Goal: Task Accomplishment & Management: Manage account settings

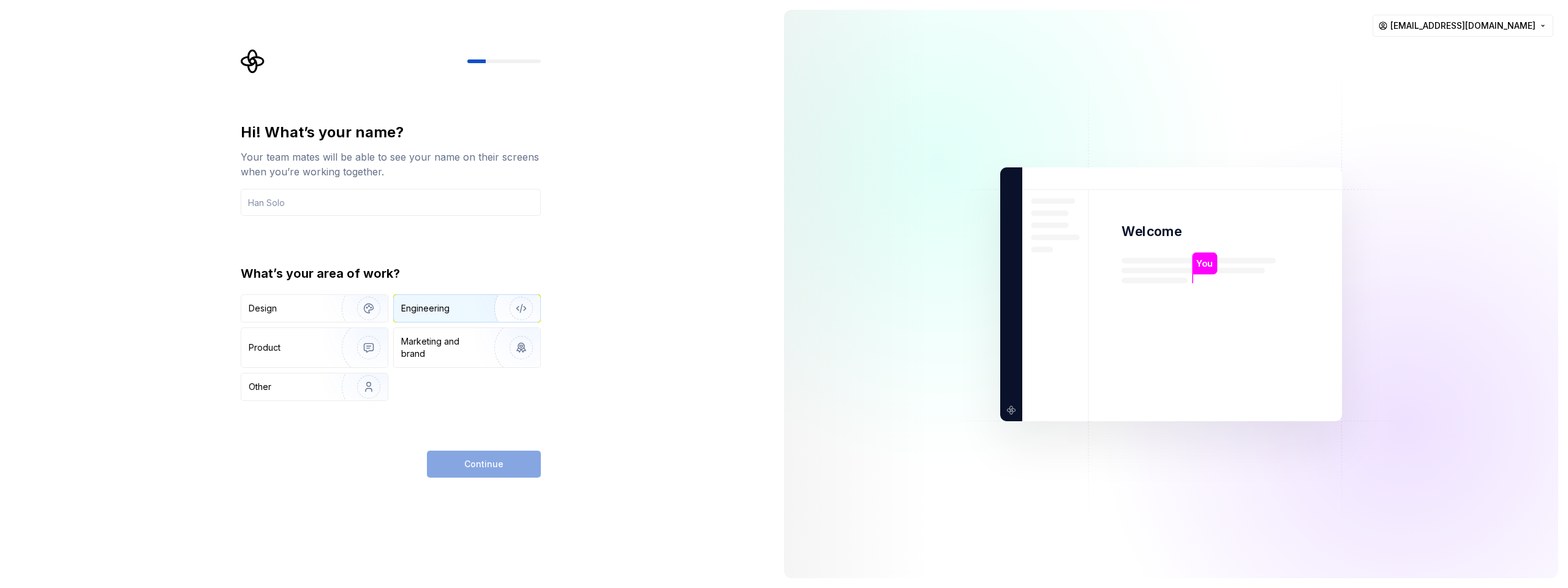
click at [469, 316] on div "Engineering" at bounding box center [467, 308] width 146 height 27
click at [313, 197] on input "text" at bounding box center [391, 202] width 300 height 27
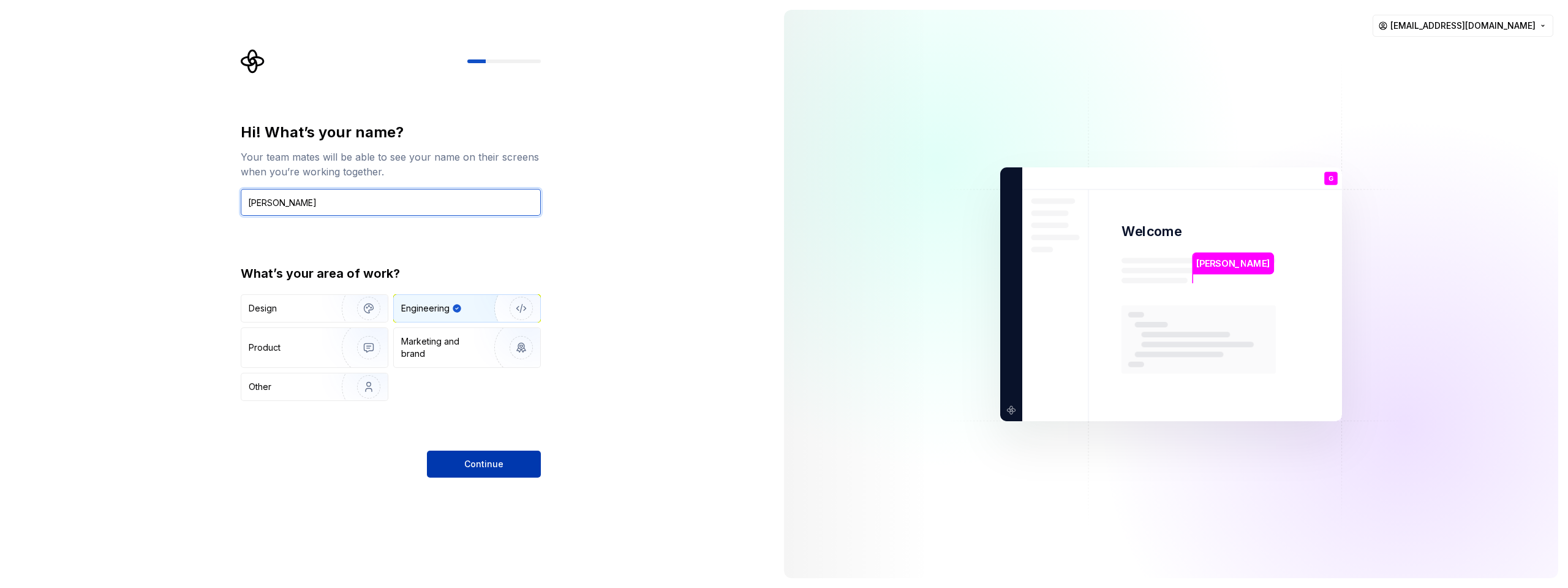
type input "[PERSON_NAME]"
click at [512, 476] on button "Continue" at bounding box center [484, 463] width 114 height 27
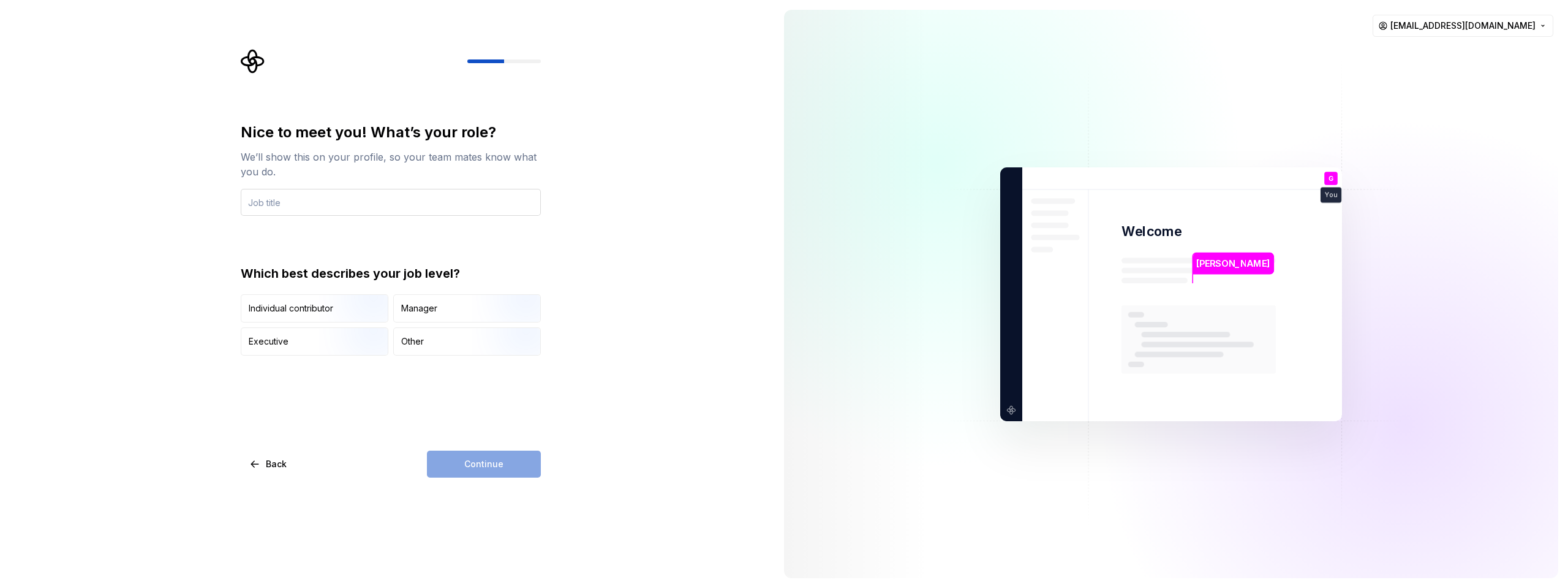
click at [339, 205] on input "text" at bounding box center [391, 202] width 300 height 27
type input "Agronomist"
click at [305, 334] on div "Executive" at bounding box center [314, 341] width 146 height 27
click at [454, 472] on button "Continue" at bounding box center [484, 463] width 114 height 27
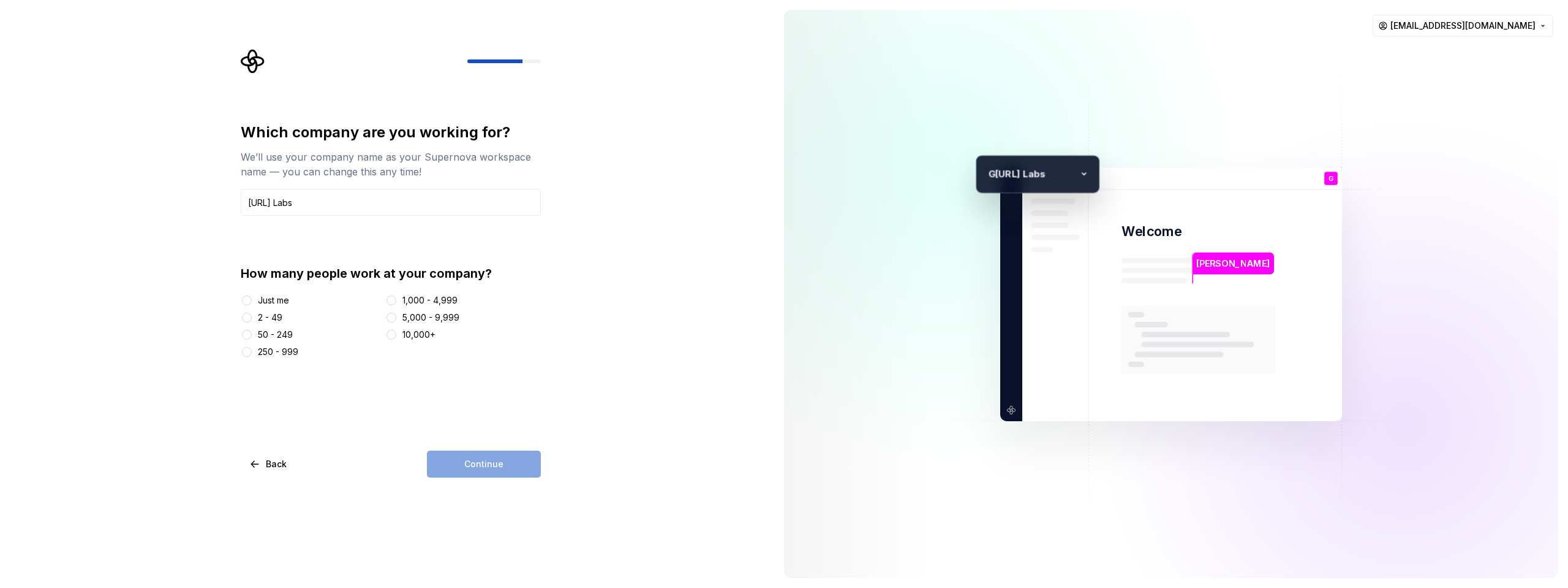
type input "[URL] Labs"
click at [261, 320] on div "2 - 49" at bounding box center [270, 317] width 25 height 12
click at [251, 320] on button "2 - 49" at bounding box center [247, 318] width 9 height 9
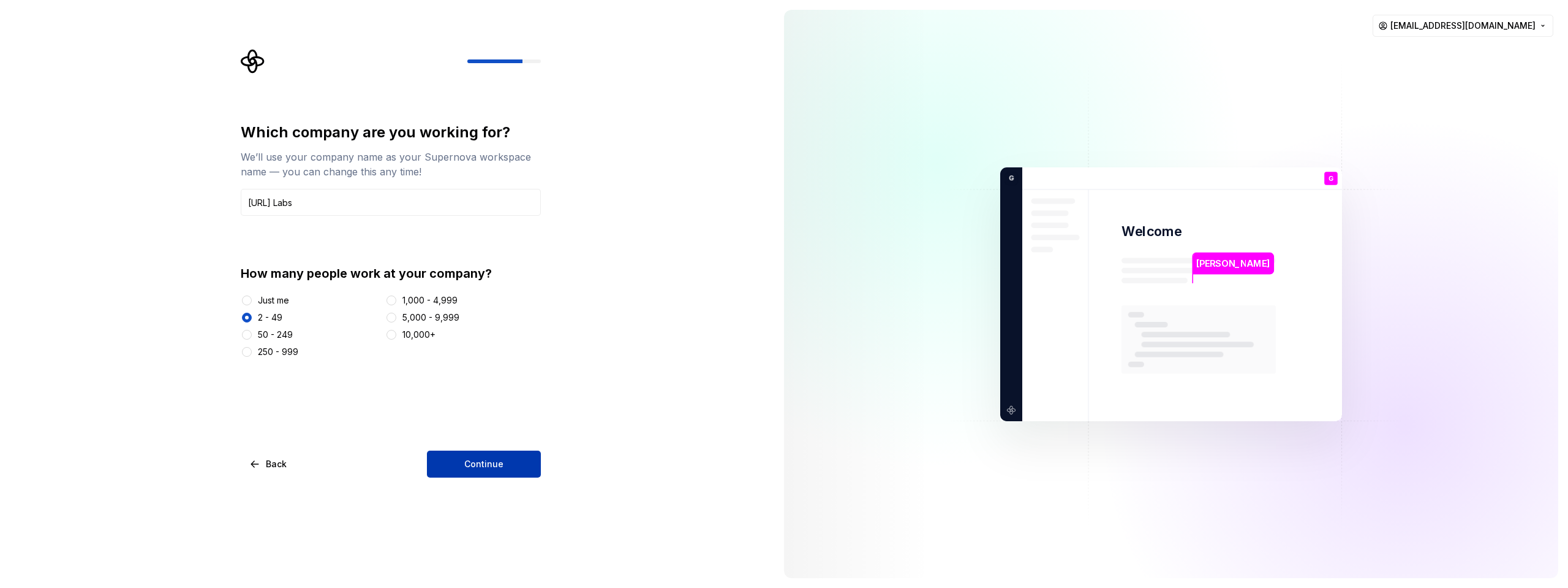
click at [497, 462] on span "Continue" at bounding box center [483, 463] width 39 height 12
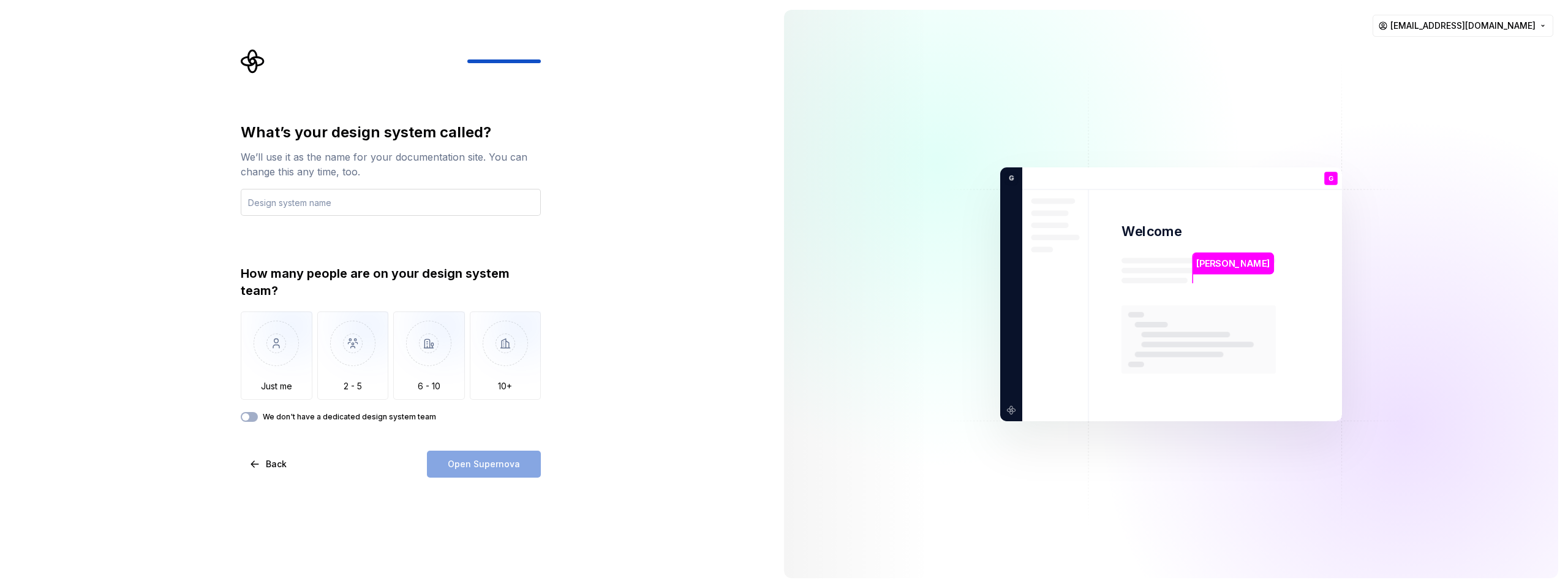
click at [425, 199] on input "text" at bounding box center [391, 202] width 300 height 27
type input "ggailabs"
click at [250, 418] on button "We don't have a dedicated design system team" at bounding box center [249, 417] width 17 height 9
click at [501, 468] on span "Open Supernova" at bounding box center [484, 463] width 72 height 12
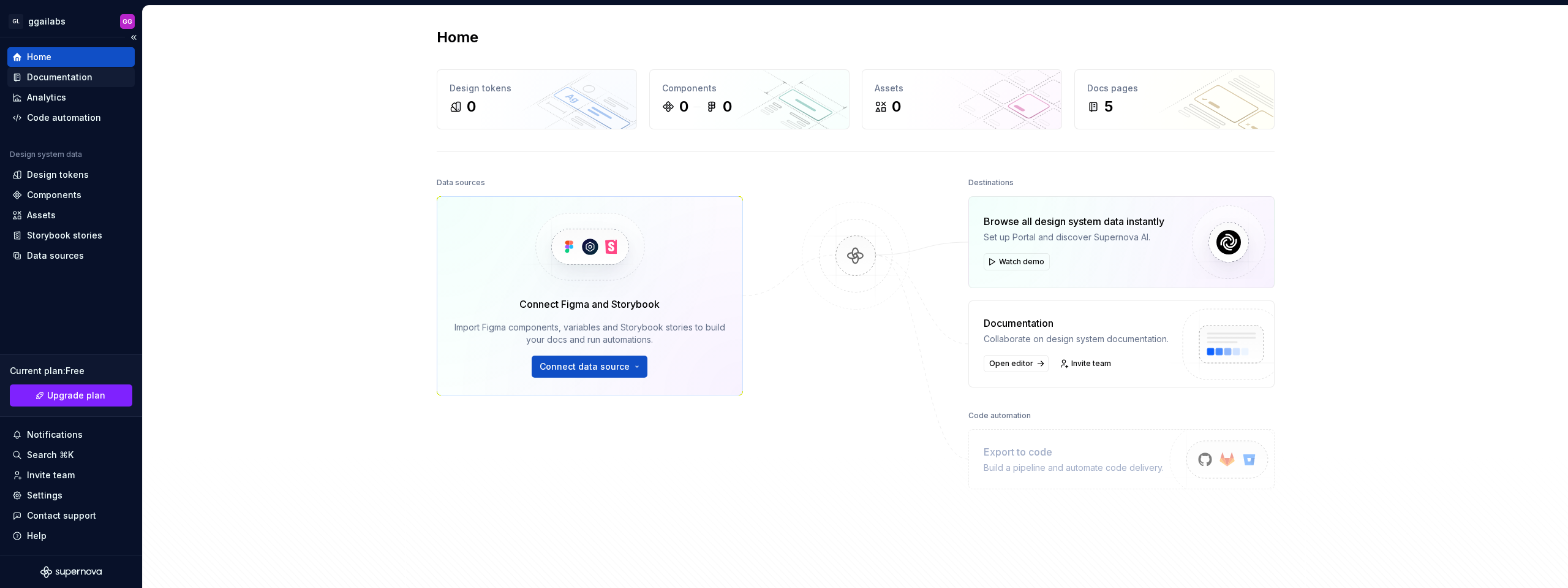
click at [64, 79] on div "Documentation" at bounding box center [60, 77] width 65 height 12
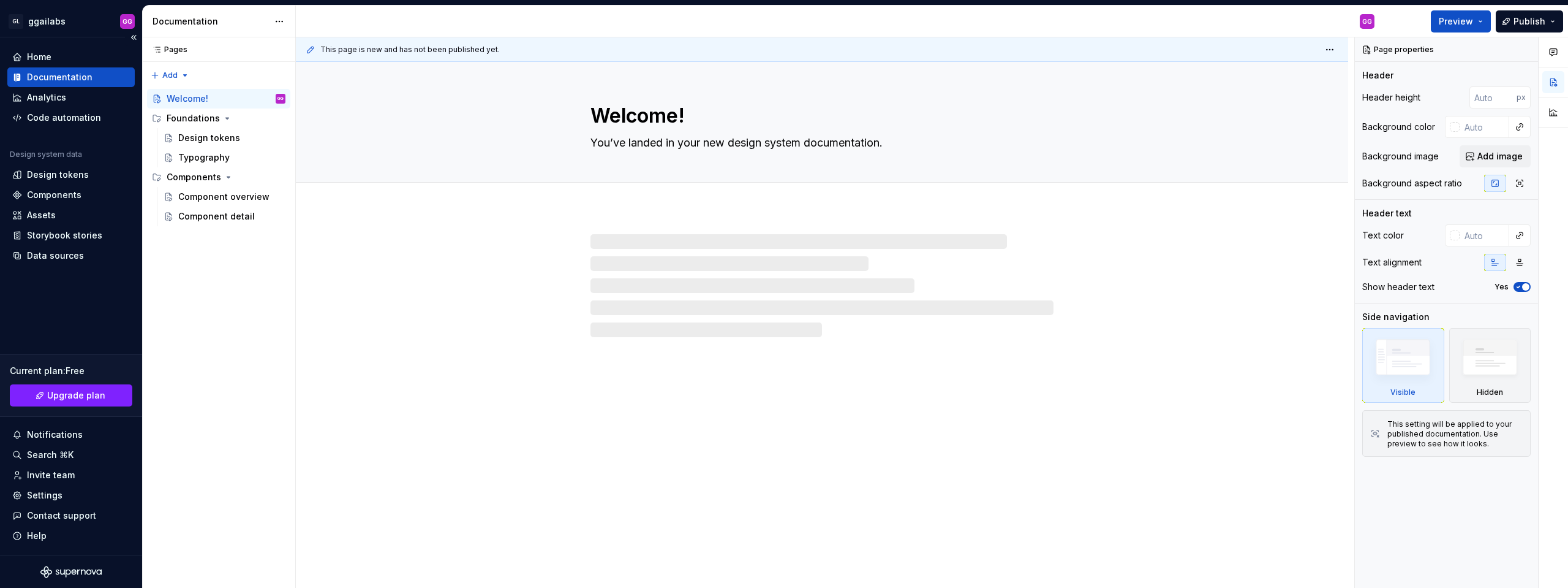
type textarea "*"
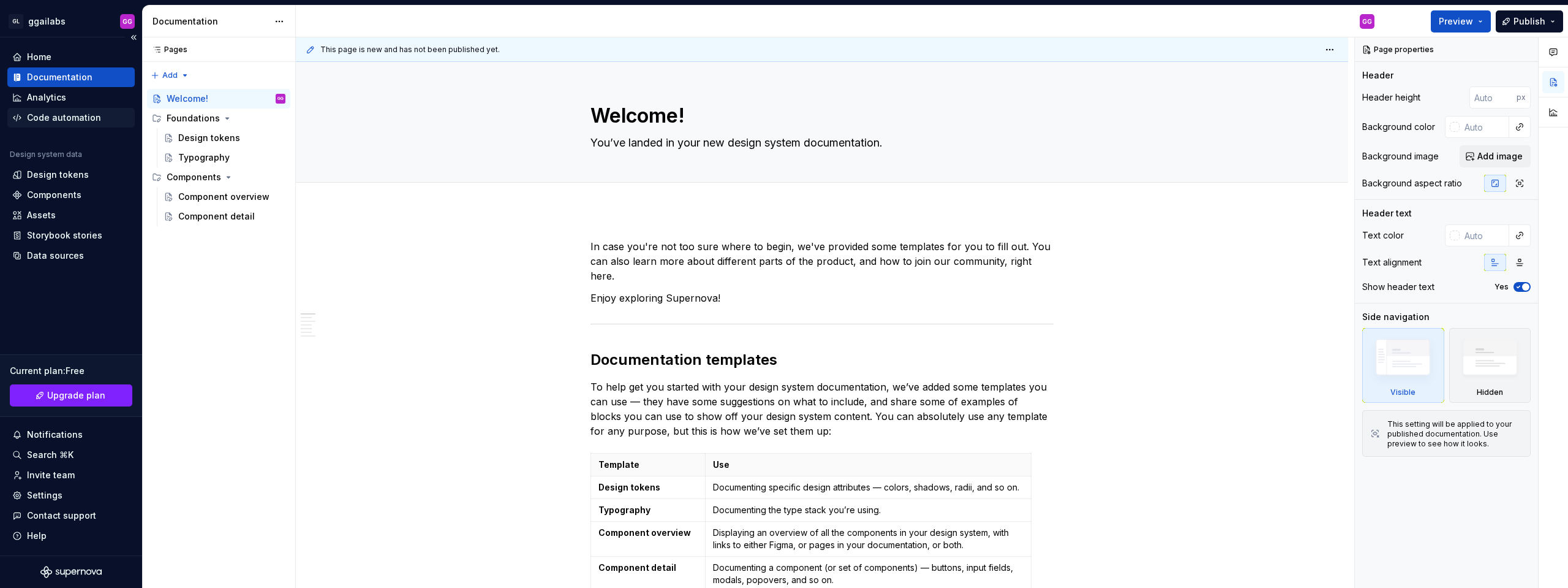
click at [50, 111] on div "Code automation" at bounding box center [71, 117] width 128 height 20
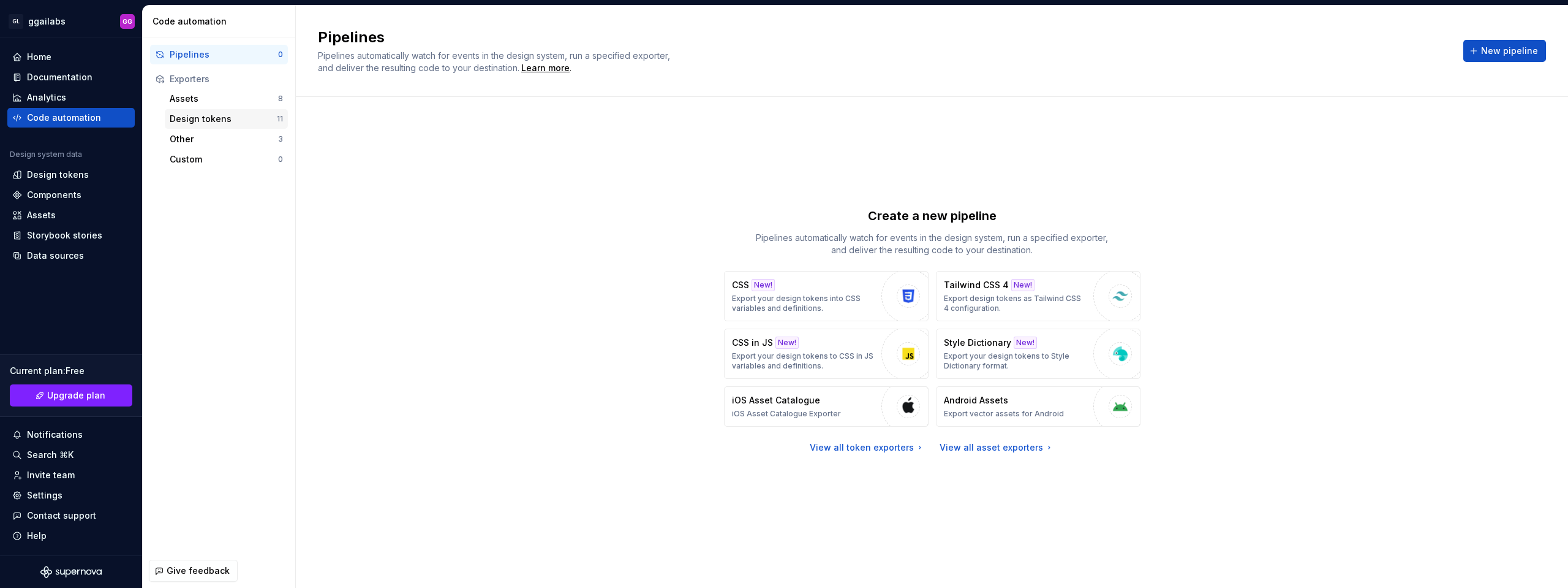
click at [224, 116] on div "Design tokens" at bounding box center [223, 118] width 107 height 12
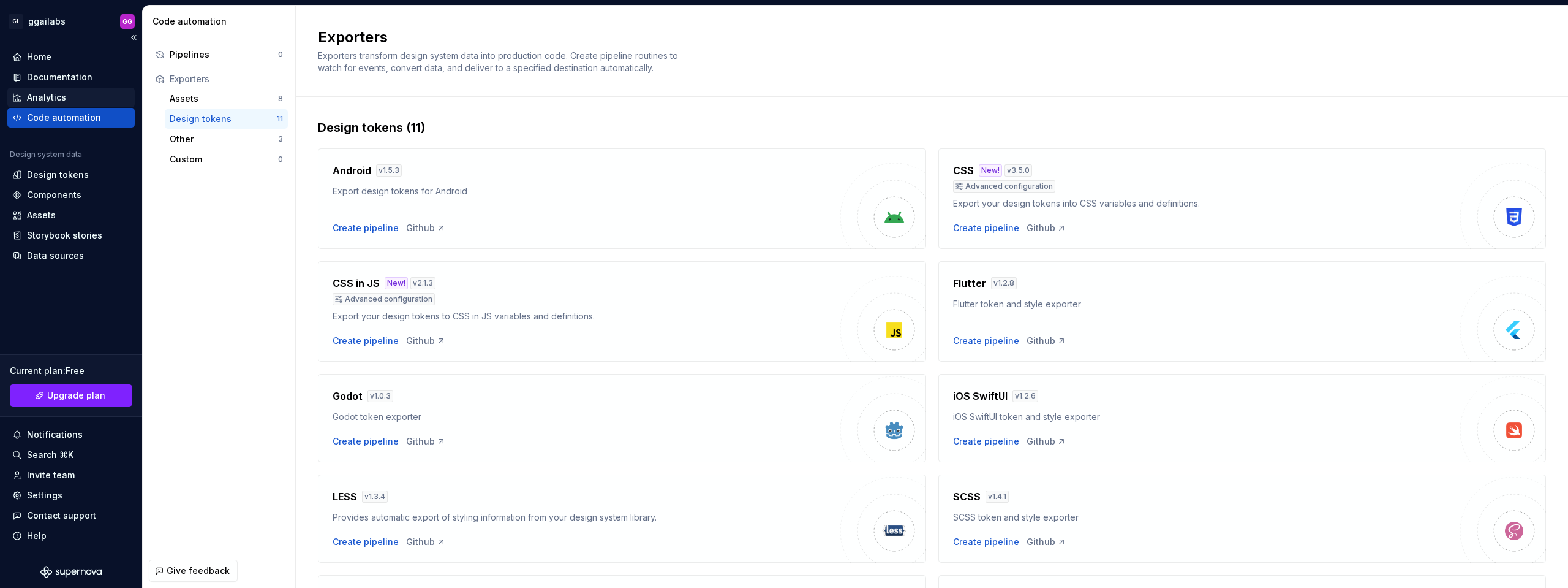
click at [61, 93] on div "Analytics" at bounding box center [46, 97] width 39 height 12
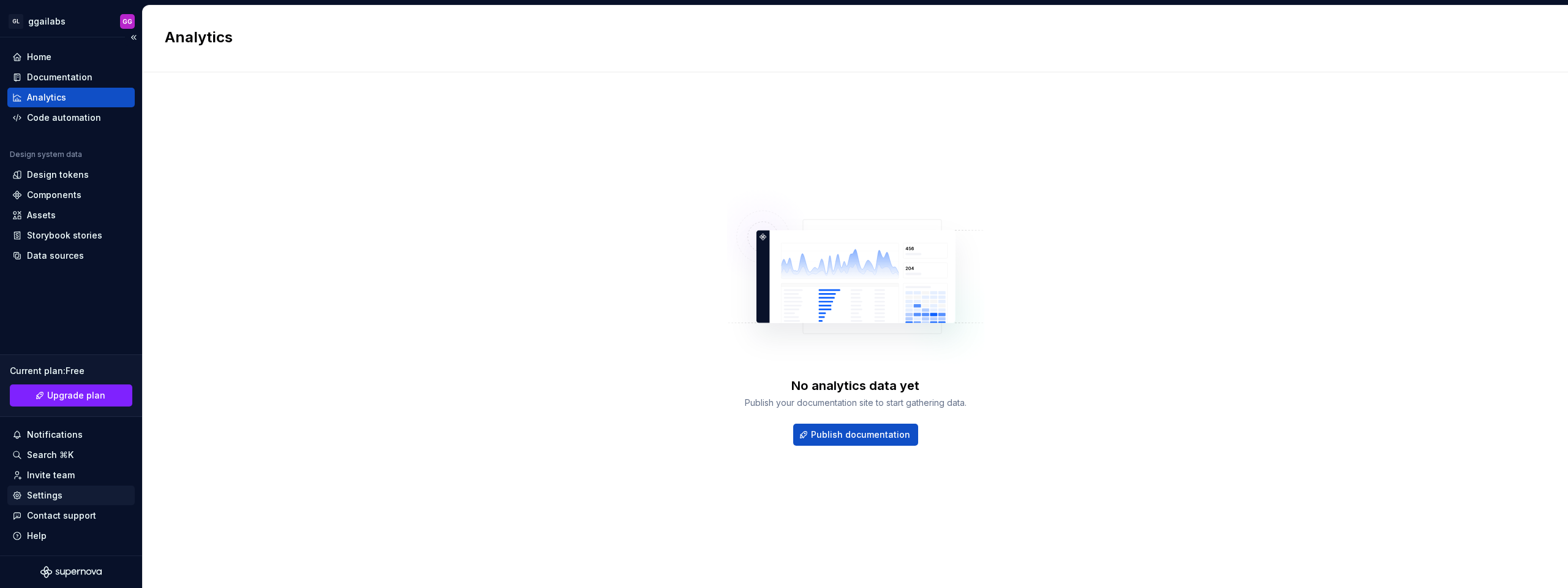
click at [89, 495] on div "Settings" at bounding box center [71, 494] width 117 height 12
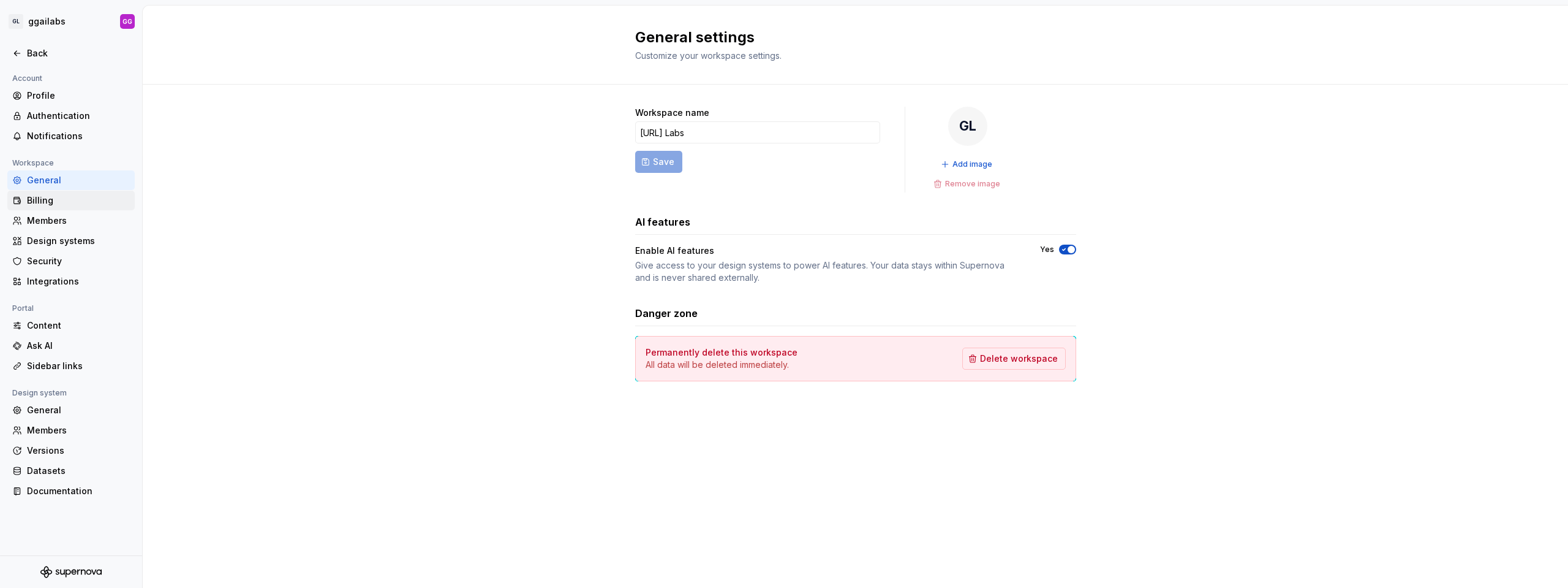
click at [36, 204] on div "Billing" at bounding box center [78, 200] width 103 height 12
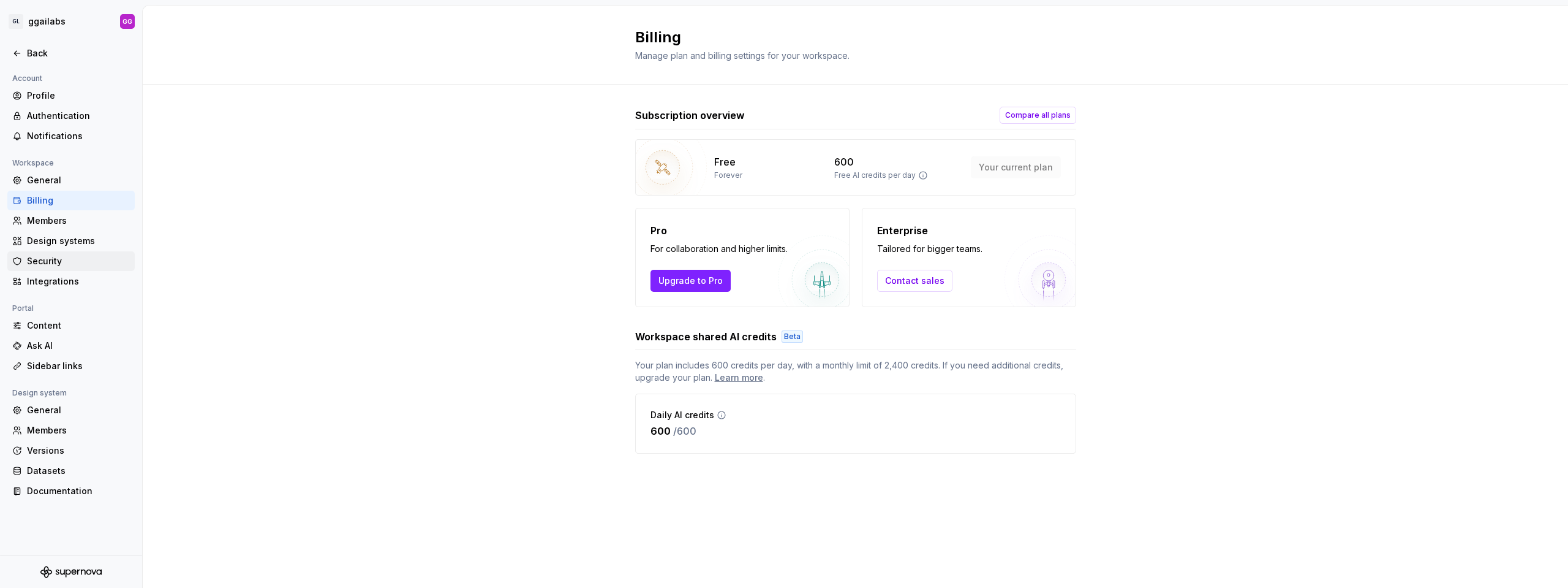
click at [36, 257] on div "Security" at bounding box center [78, 261] width 103 height 12
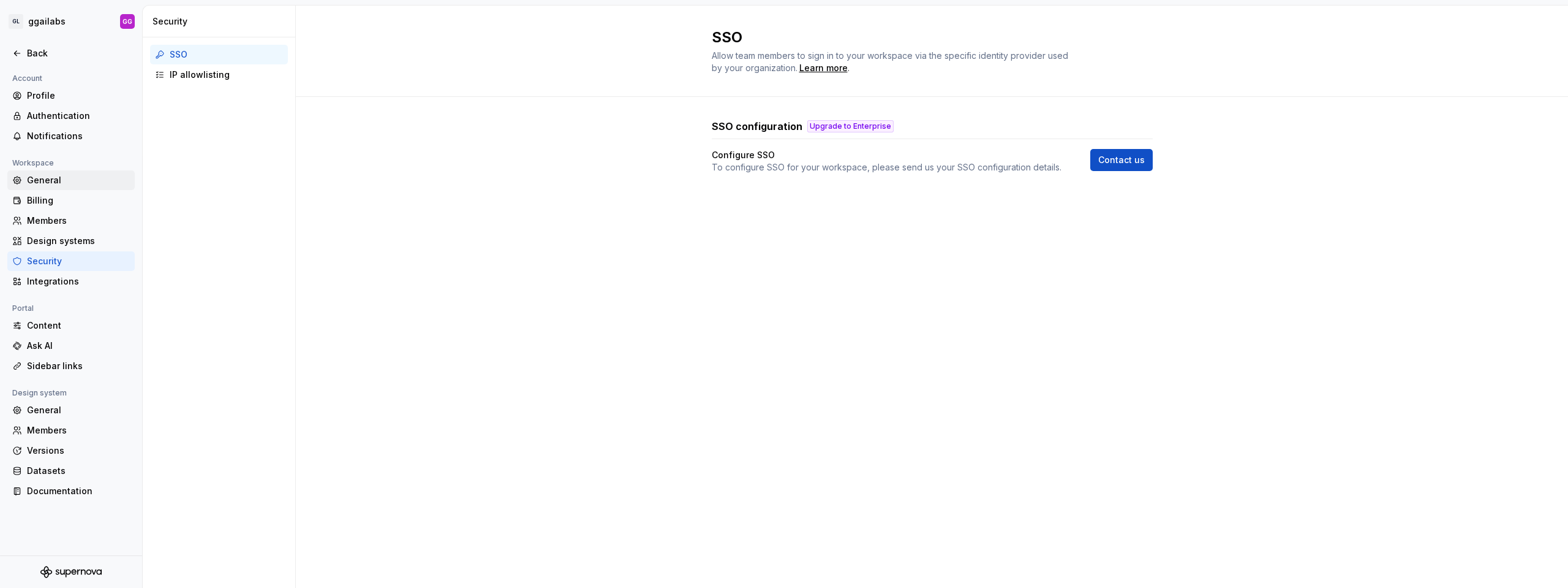
click at [57, 180] on div "General" at bounding box center [78, 180] width 103 height 12
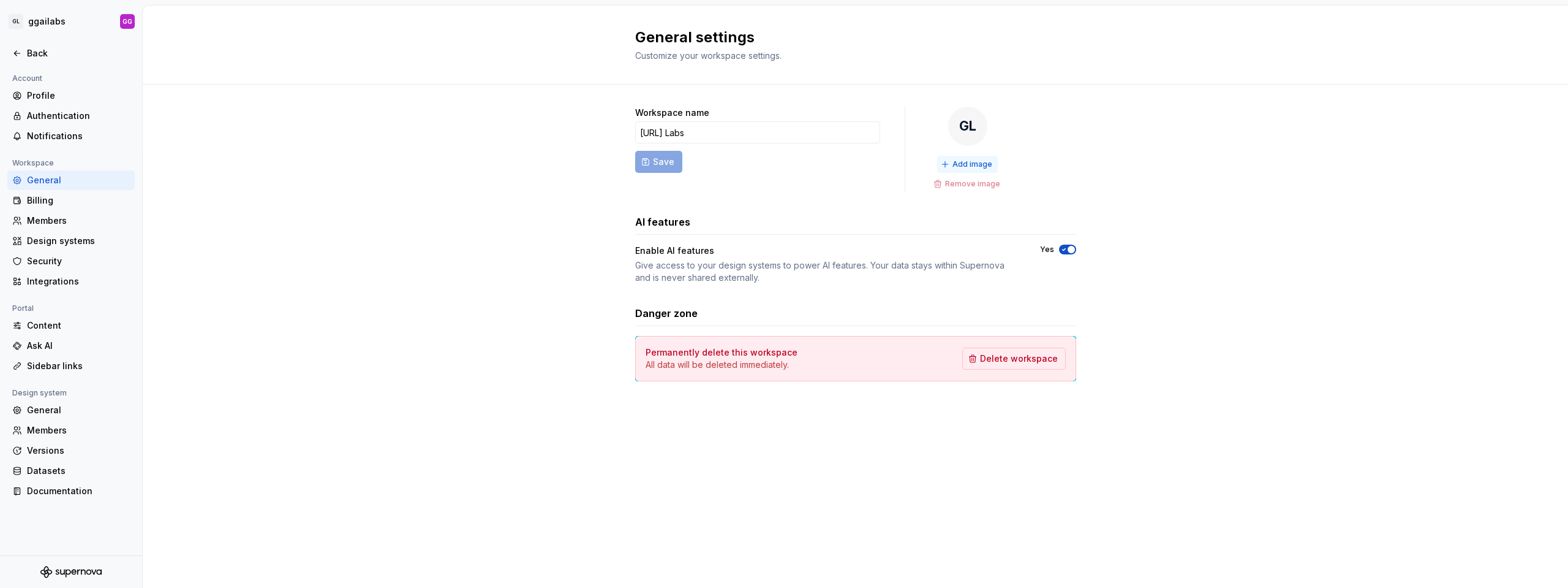
click at [965, 163] on span "Add image" at bounding box center [972, 164] width 40 height 9
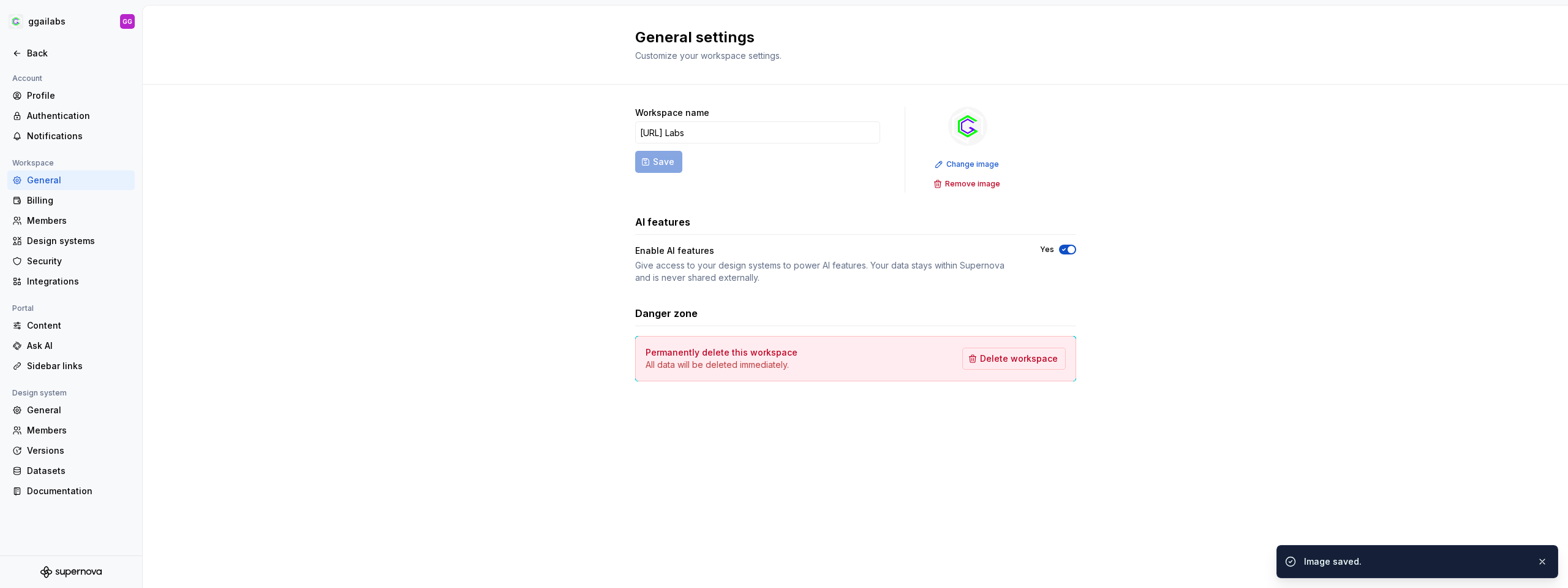
click at [954, 173] on div "Change image Remove image" at bounding box center [967, 174] width 76 height 37
click at [951, 164] on span "Change image" at bounding box center [973, 164] width 53 height 9
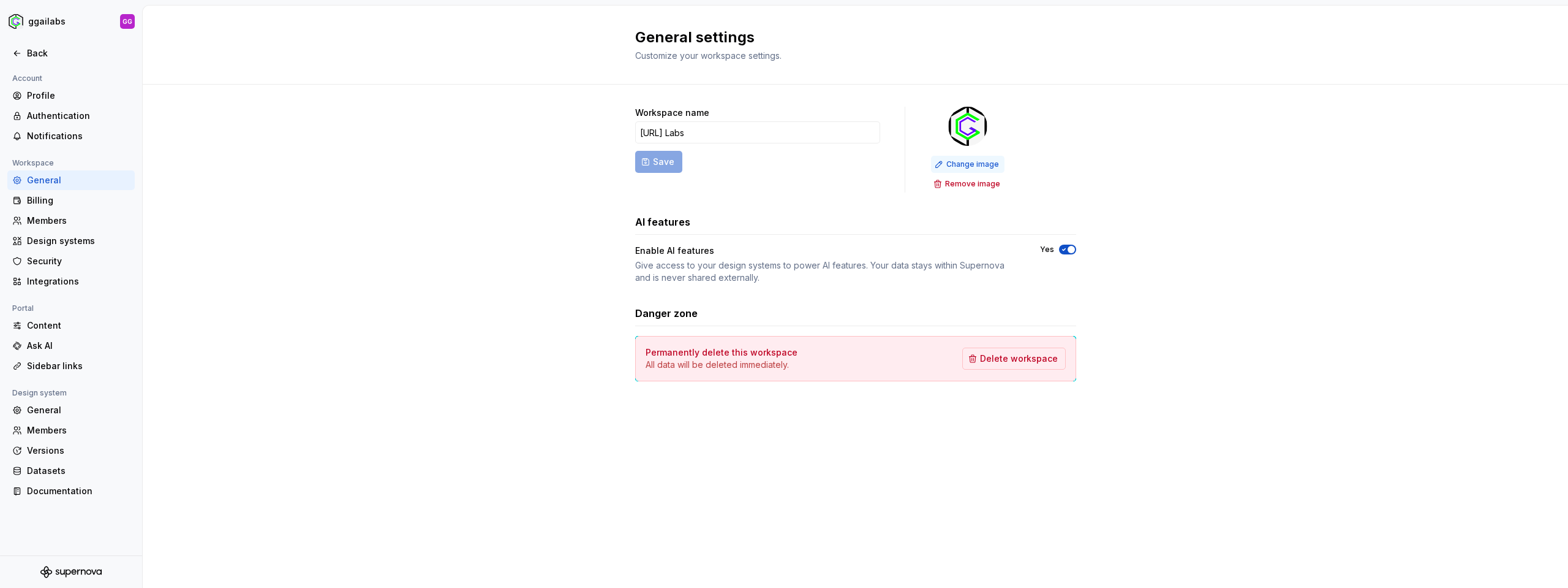
click at [971, 160] on span "Change image" at bounding box center [973, 164] width 53 height 9
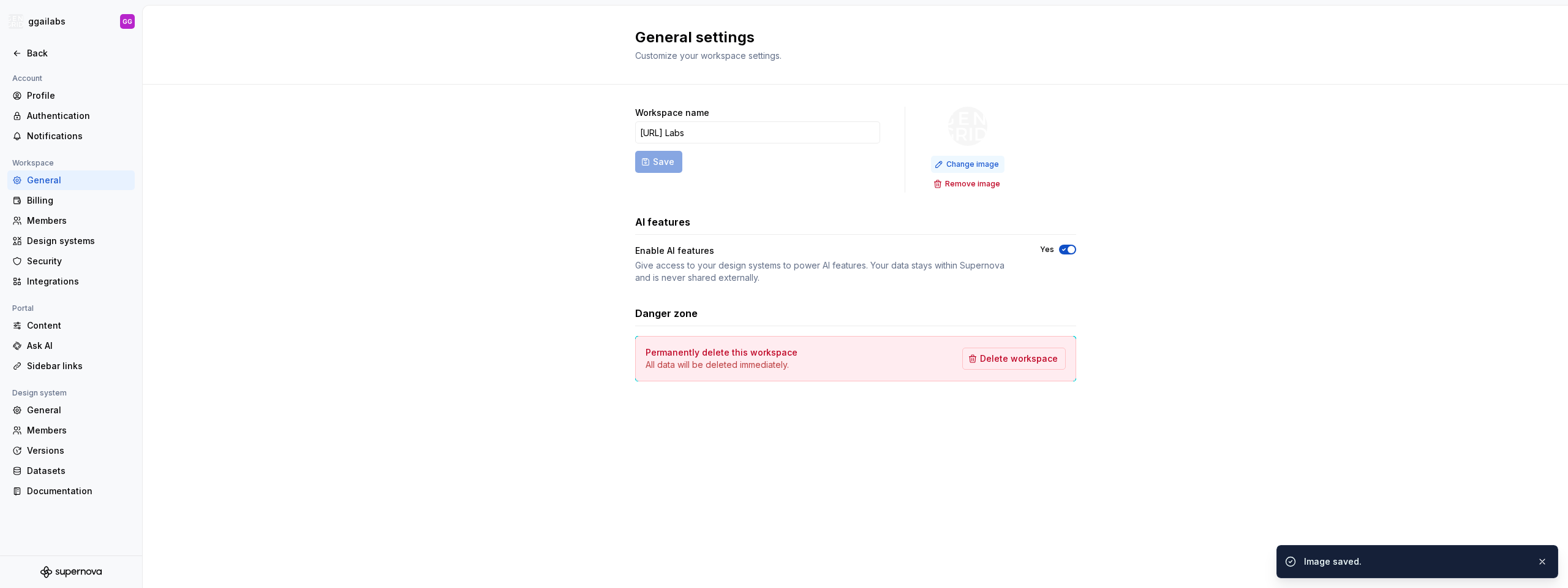
click at [979, 160] on span "Change image" at bounding box center [973, 164] width 53 height 9
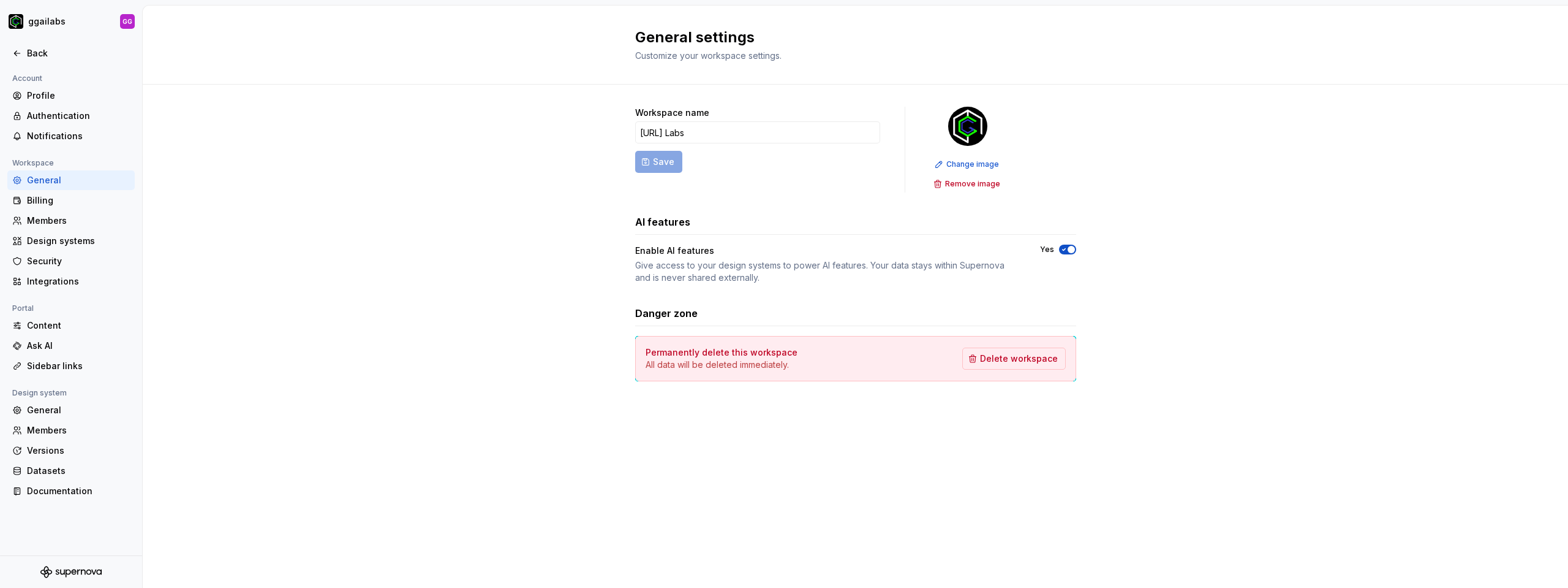
click at [659, 162] on form "Workspace name [URL] Labs Save" at bounding box center [757, 149] width 245 height 86
click at [54, 95] on div "Profile" at bounding box center [78, 95] width 103 height 12
click at [13, 47] on div "Back" at bounding box center [71, 53] width 117 height 12
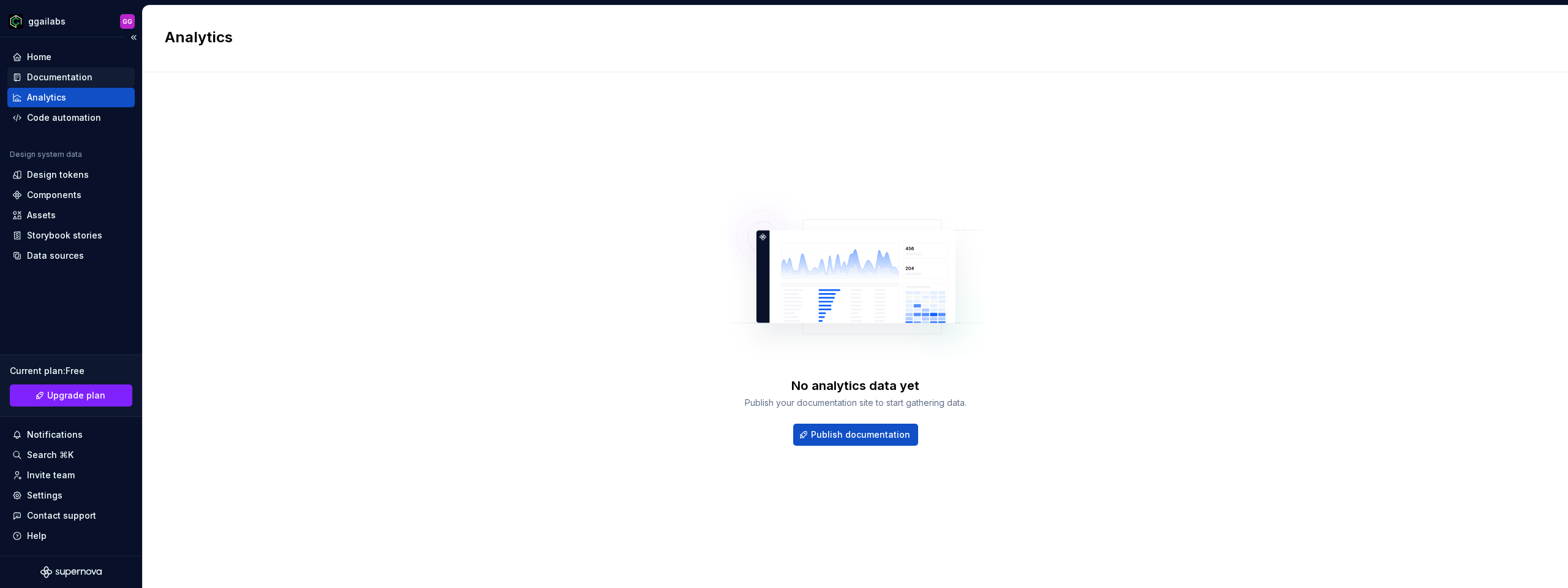
click at [43, 69] on div "Documentation" at bounding box center [71, 77] width 128 height 20
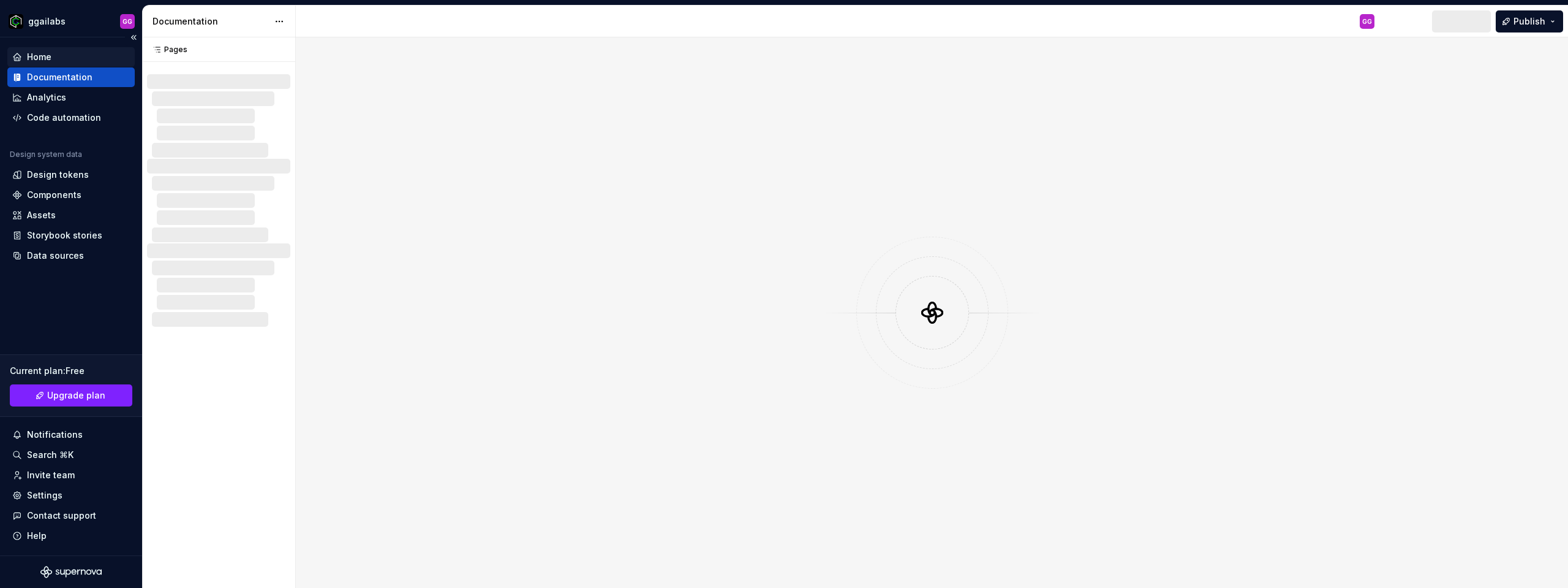
click at [46, 57] on div "Home" at bounding box center [40, 57] width 25 height 12
